Goal: Task Accomplishment & Management: Use online tool/utility

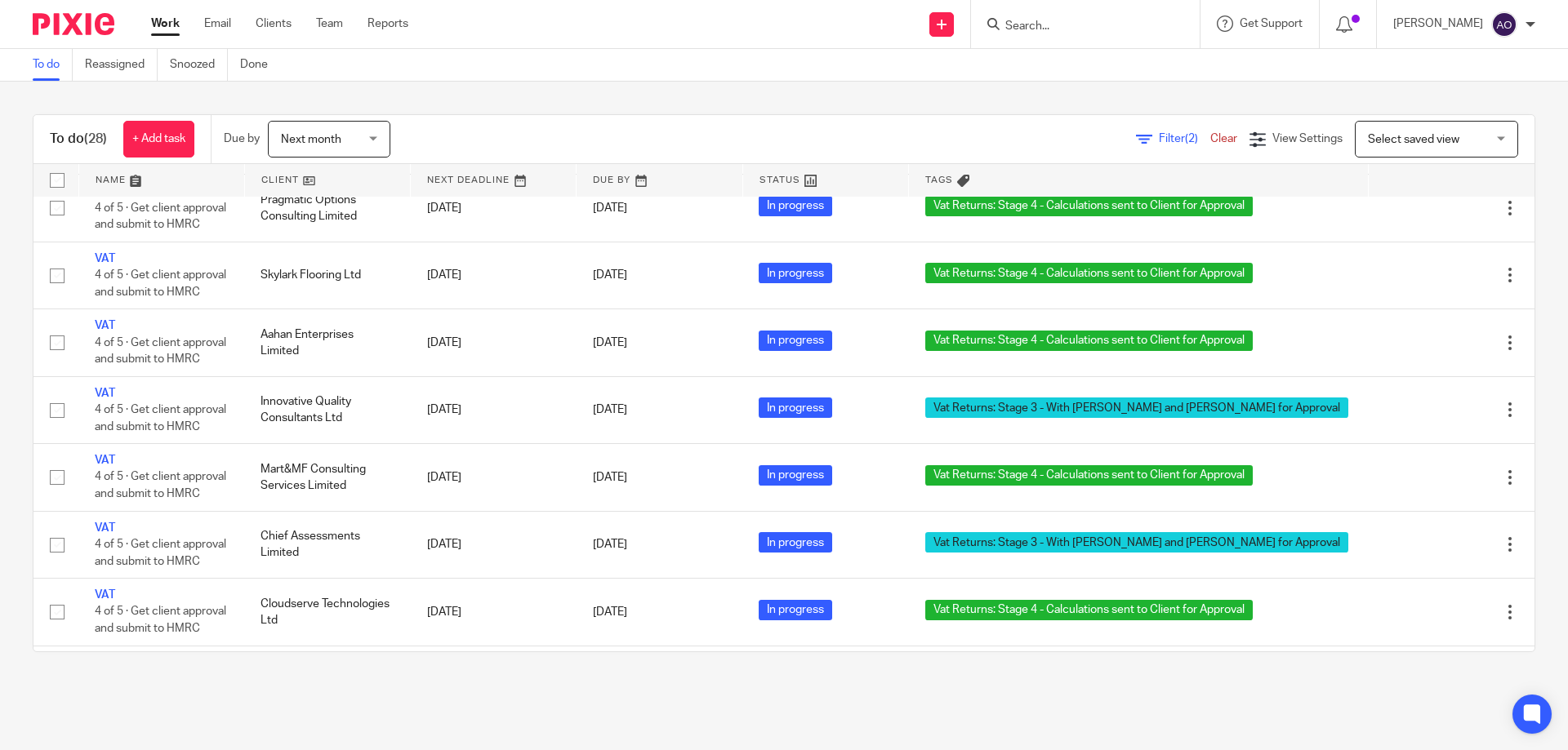
scroll to position [734, 0]
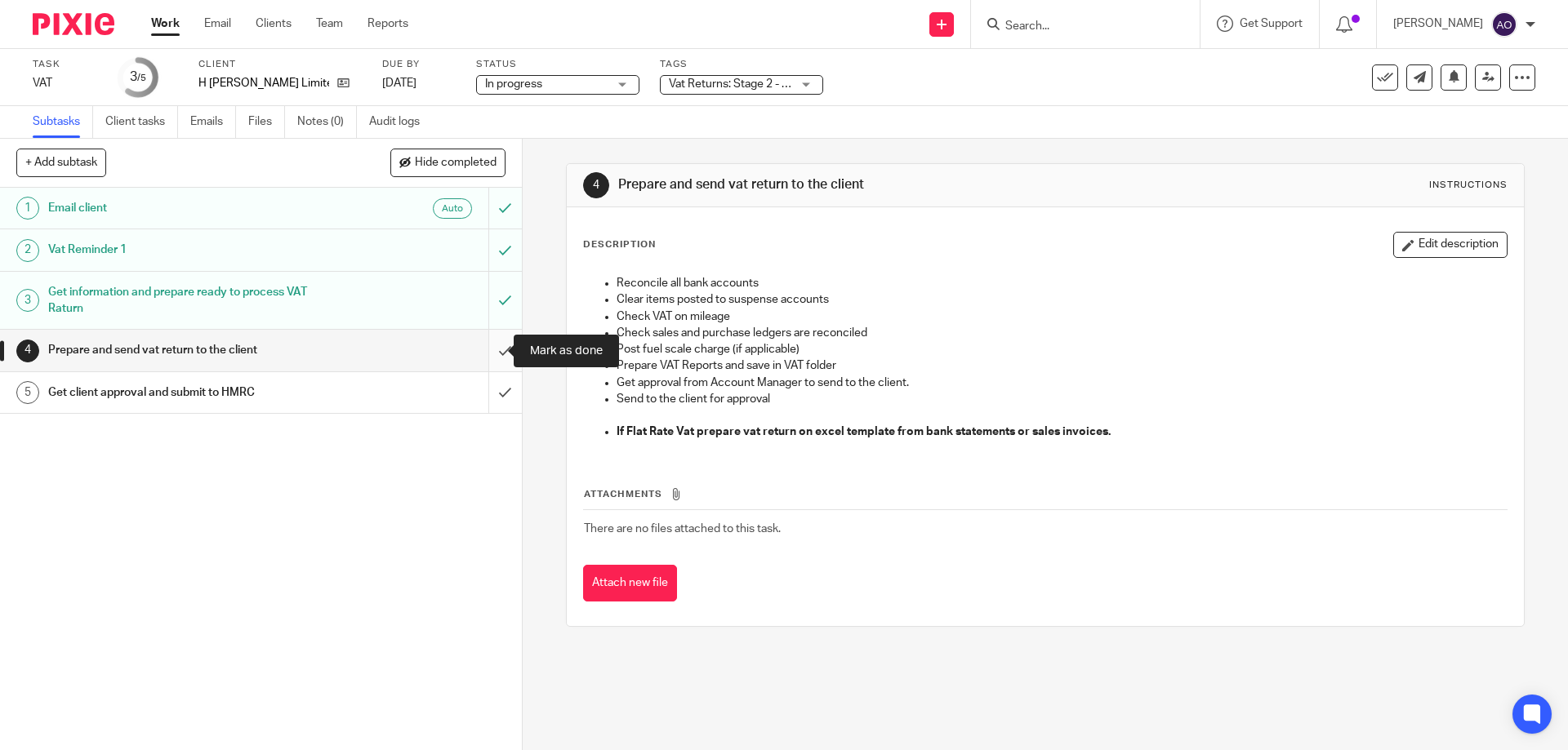
click at [487, 351] on input "submit" at bounding box center [260, 350] width 522 height 41
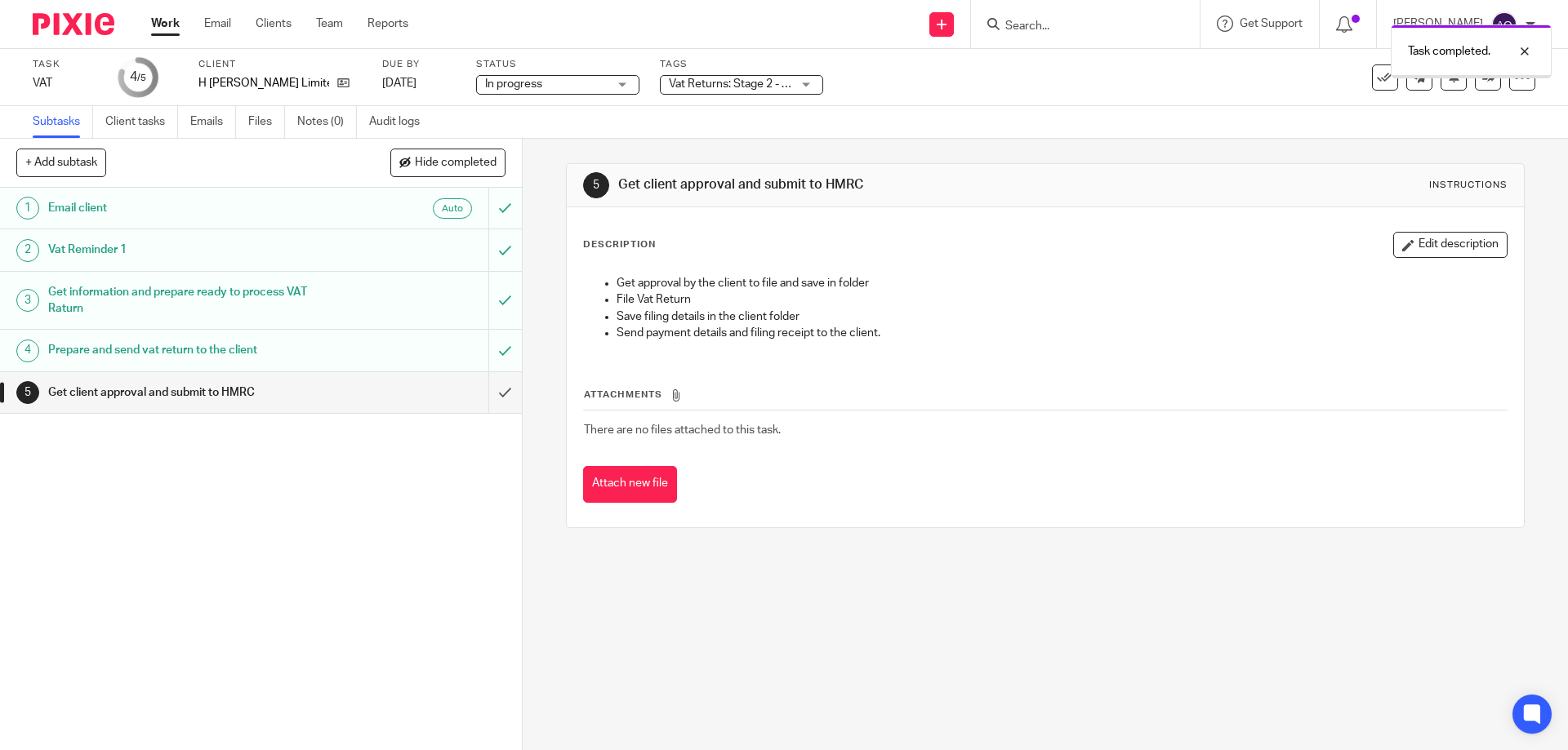
click at [806, 85] on div "Vat Returns: Stage 2 - Calculations in Progress + 1" at bounding box center [741, 86] width 163 height 20
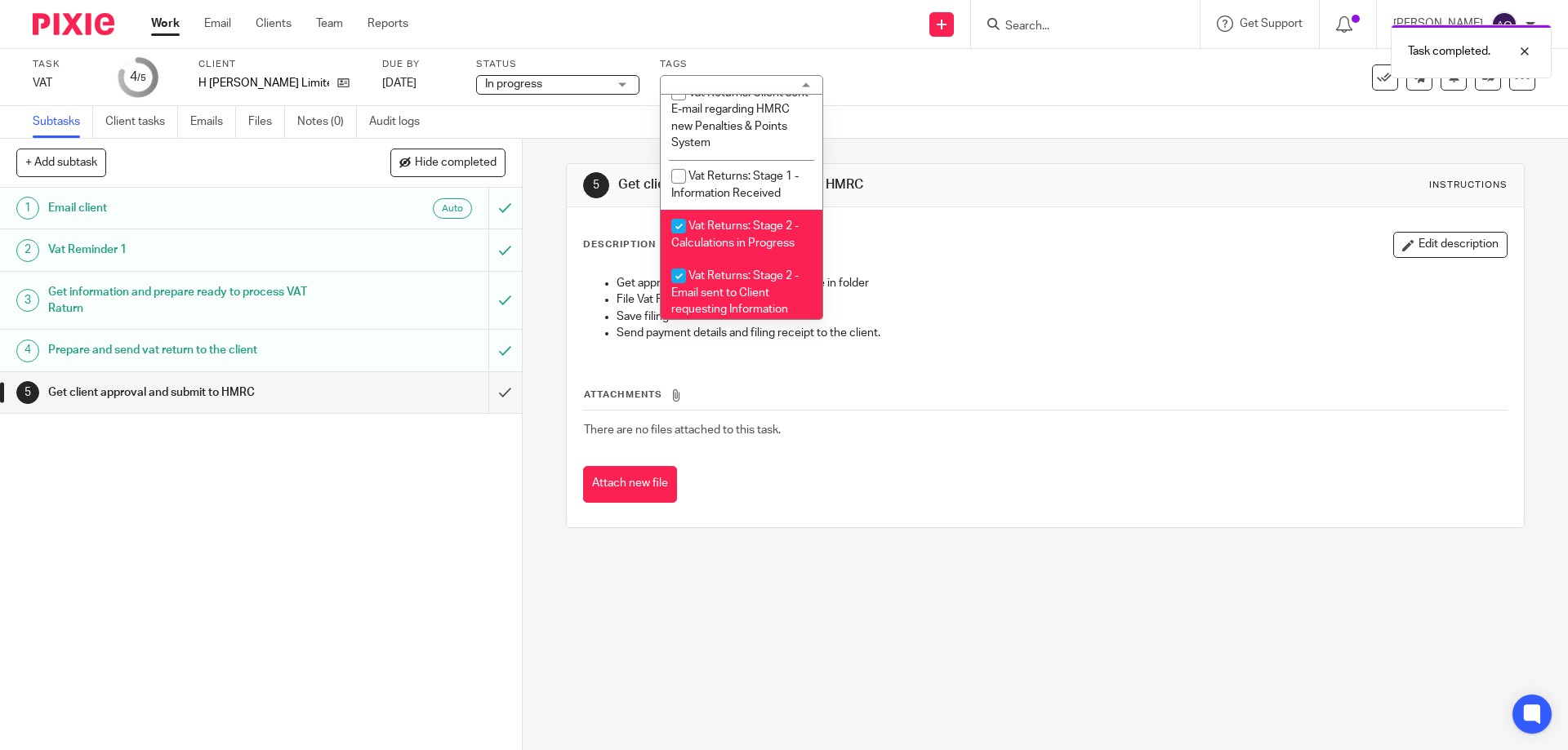
scroll to position [907, 0]
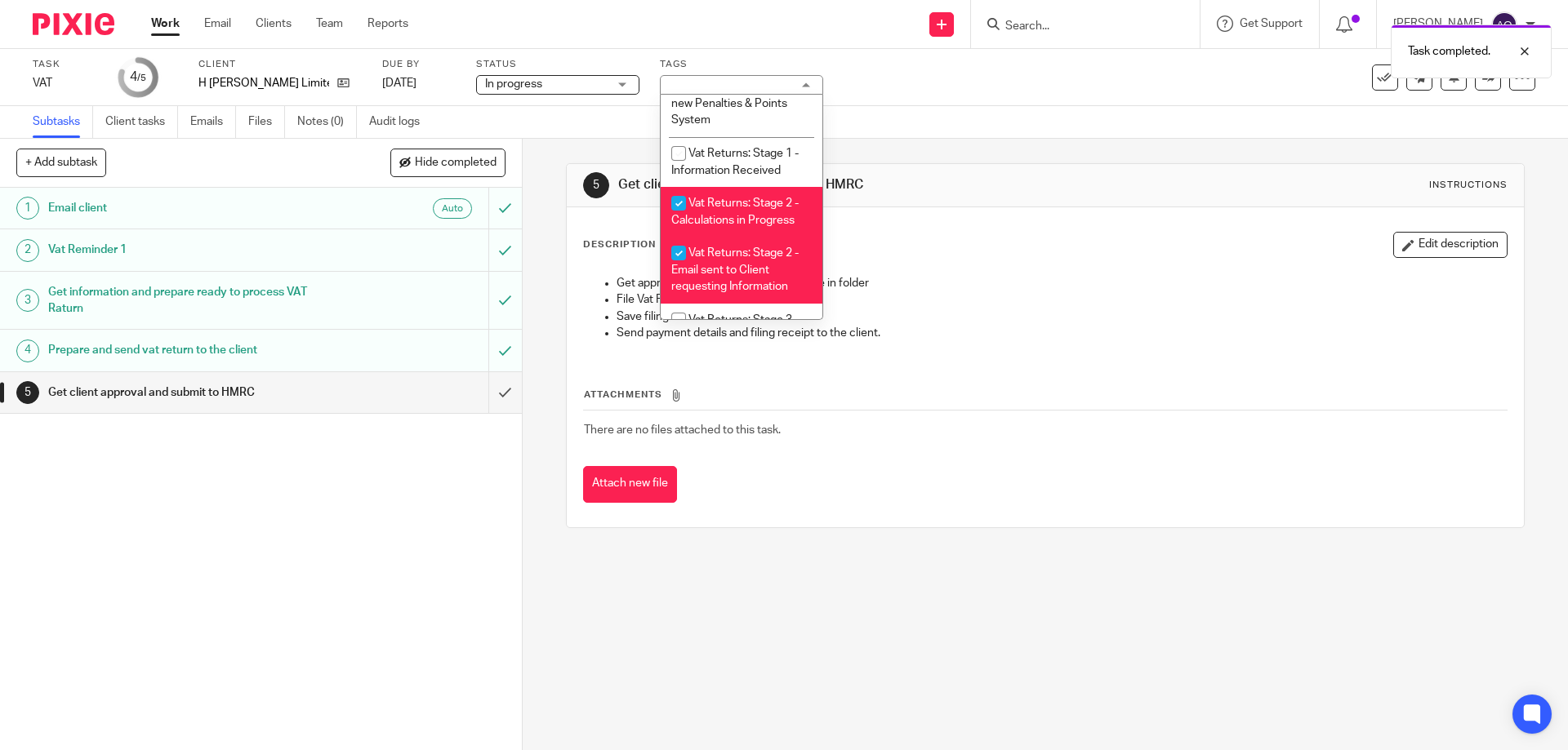
click at [675, 188] on input "checkbox" at bounding box center [678, 203] width 31 height 31
checkbox input "false"
click at [673, 243] on input "checkbox" at bounding box center [678, 253] width 31 height 31
checkbox input "false"
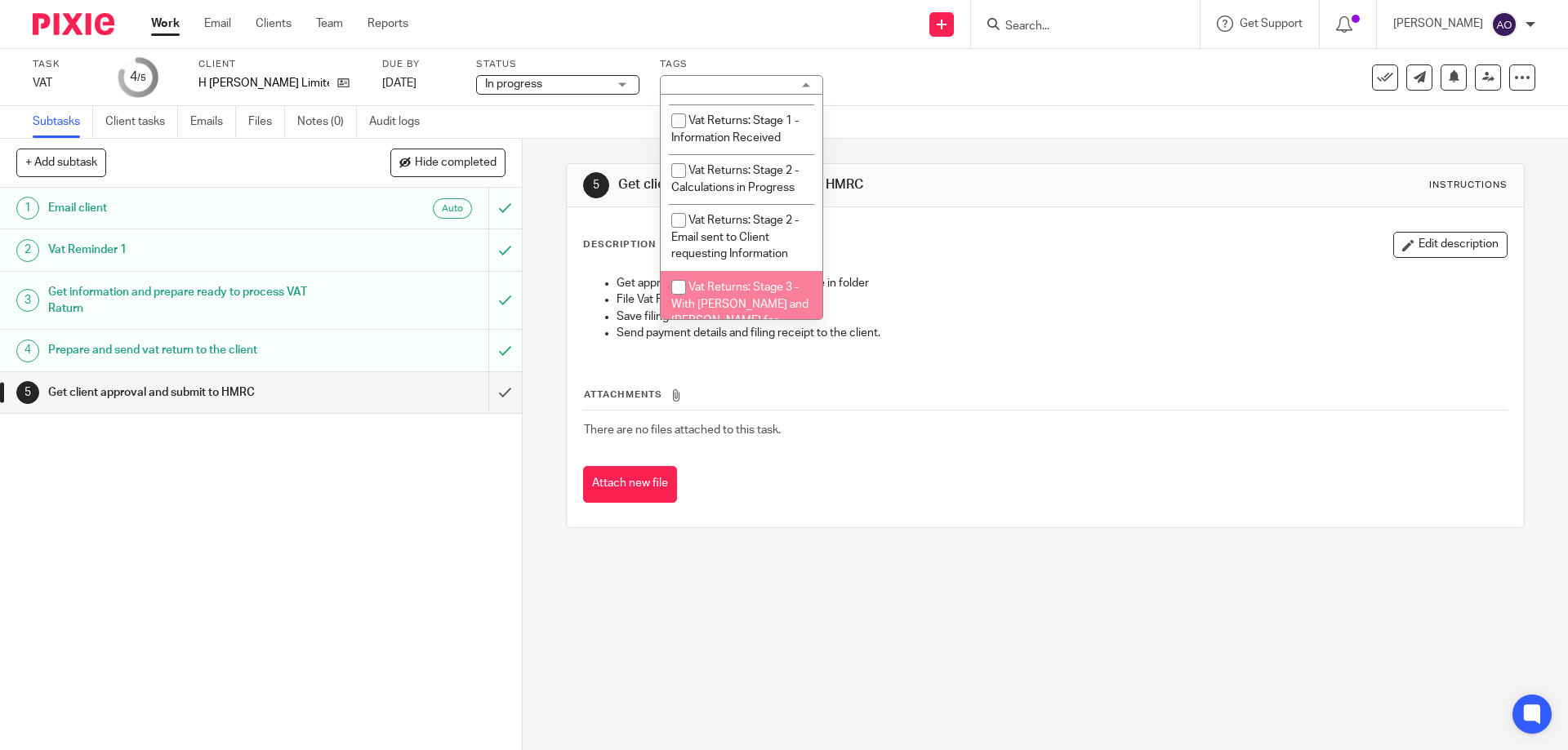
scroll to position [972, 0]
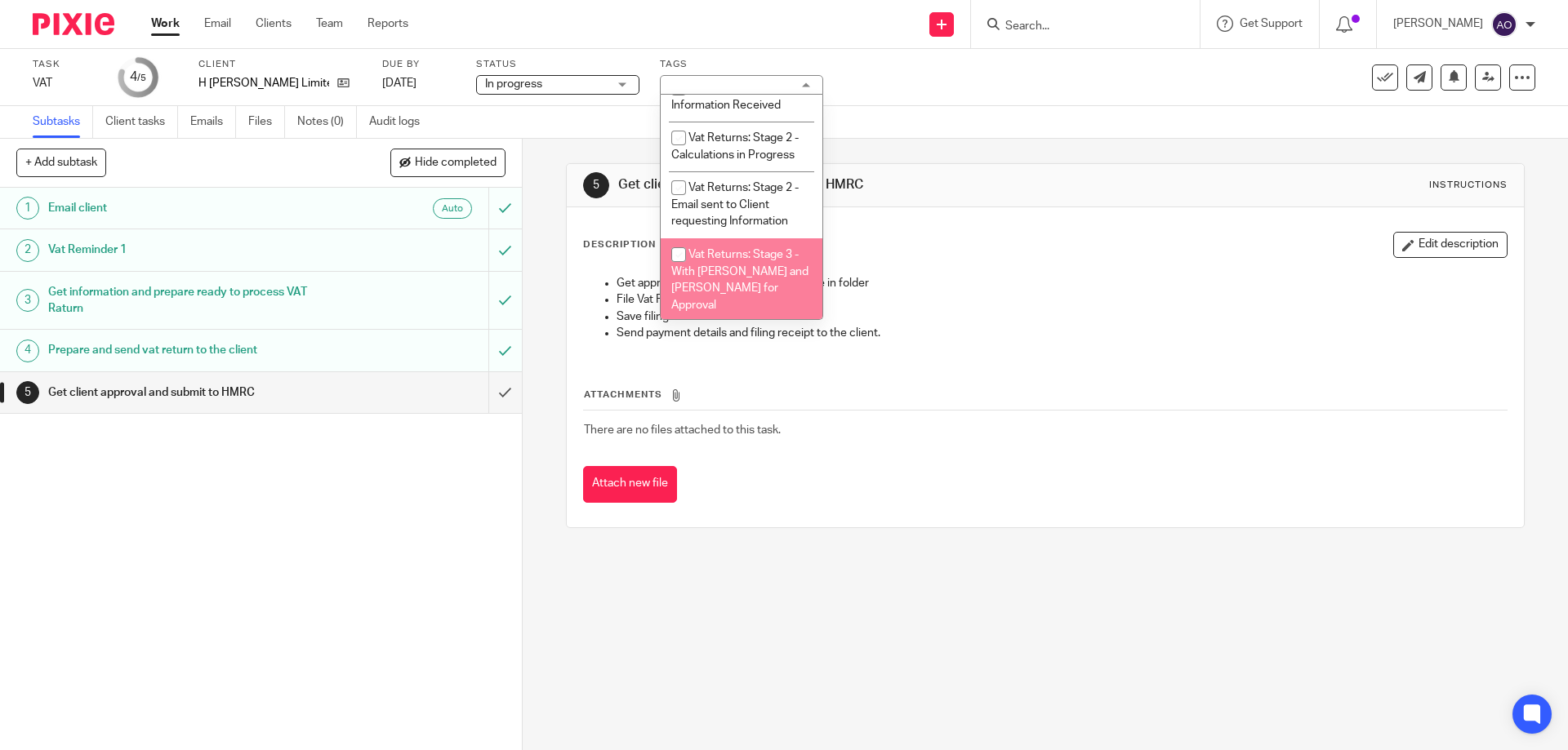
click at [681, 250] on input "checkbox" at bounding box center [678, 255] width 31 height 31
checkbox input "true"
click at [421, 525] on div "1 Email client Auto 2 Vat Reminder 1 3 Get information and prepare ready to pro…" at bounding box center [260, 469] width 522 height 562
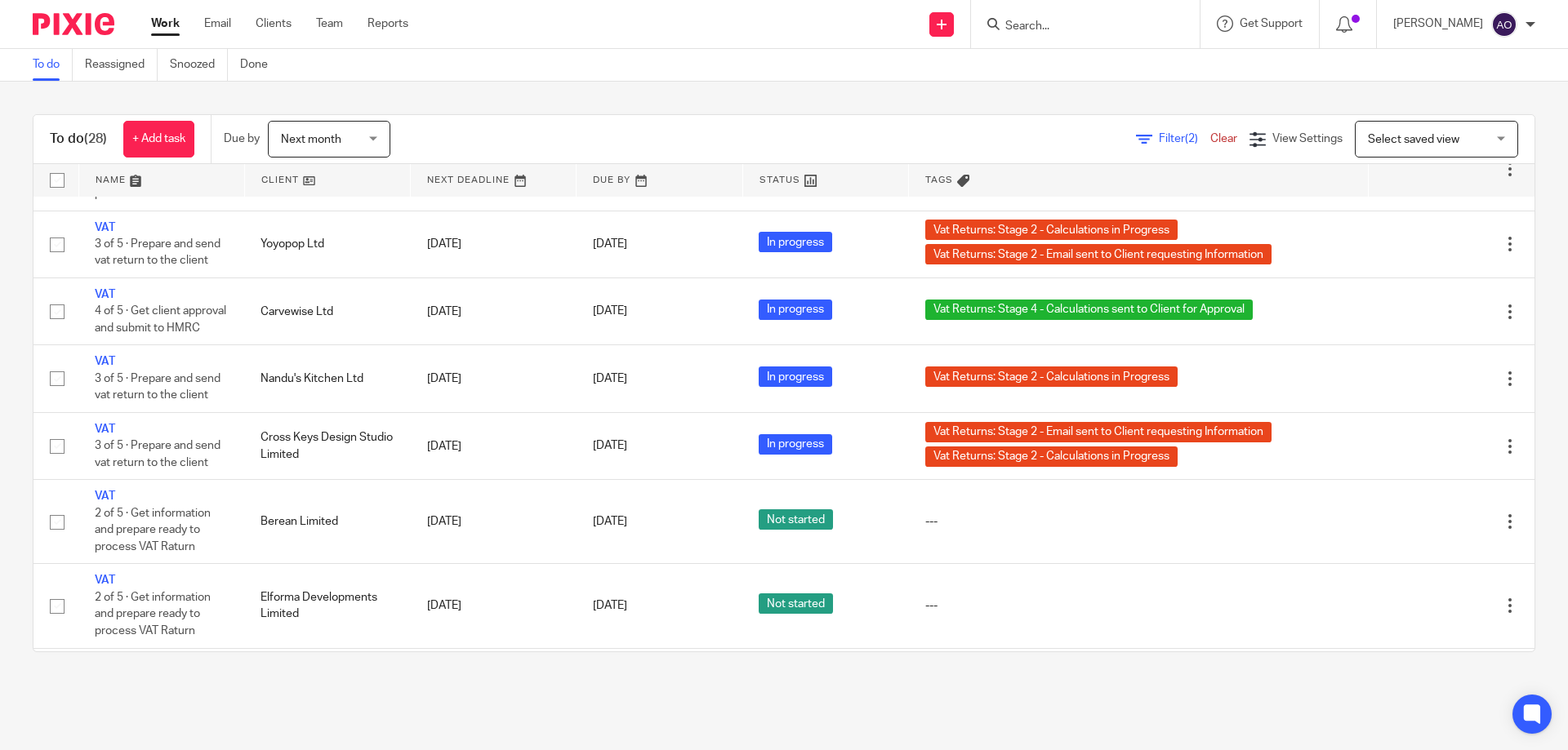
scroll to position [1632, 0]
